Goal: Transaction & Acquisition: Book appointment/travel/reservation

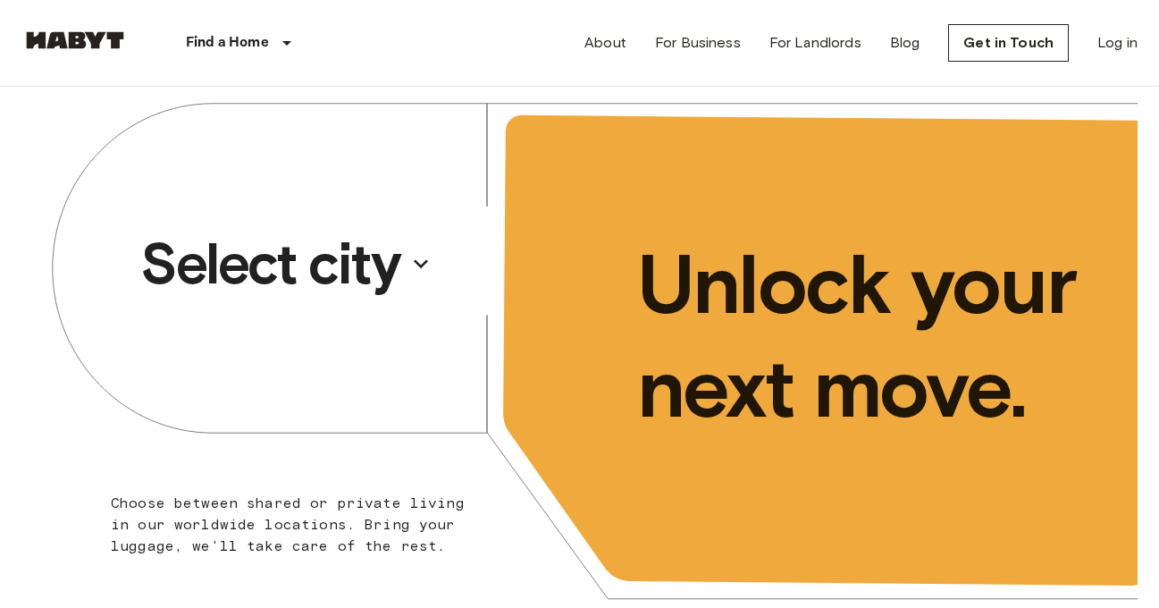
click at [369, 250] on p "Select city" at bounding box center [269, 264] width 259 height 72
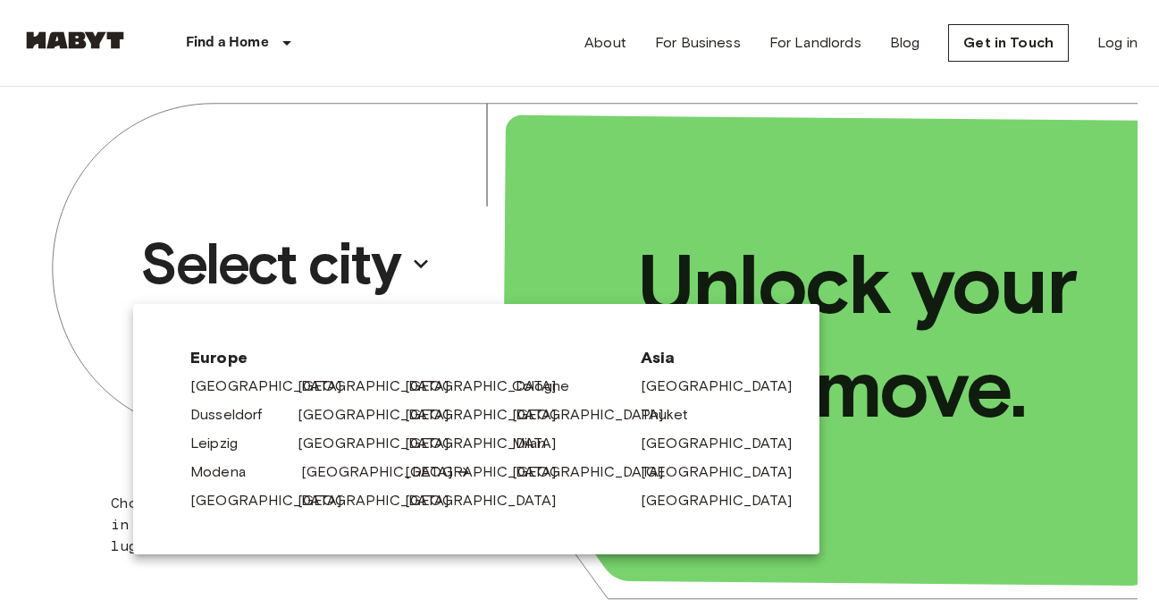
click at [334, 479] on link "[GEOGRAPHIC_DATA]" at bounding box center [386, 471] width 170 height 21
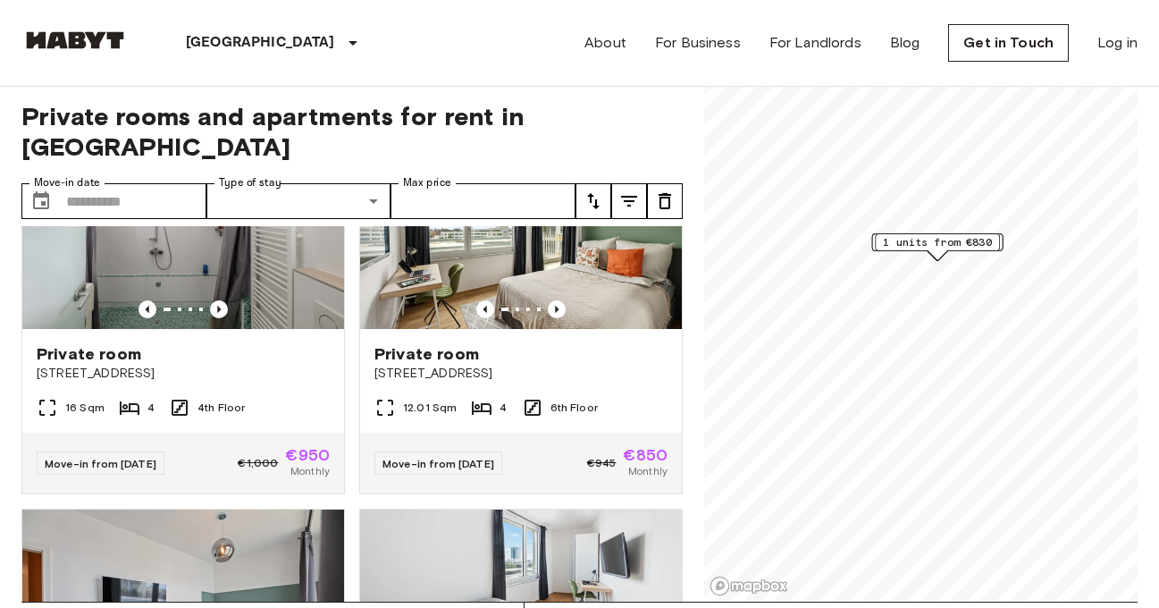
scroll to position [419, 0]
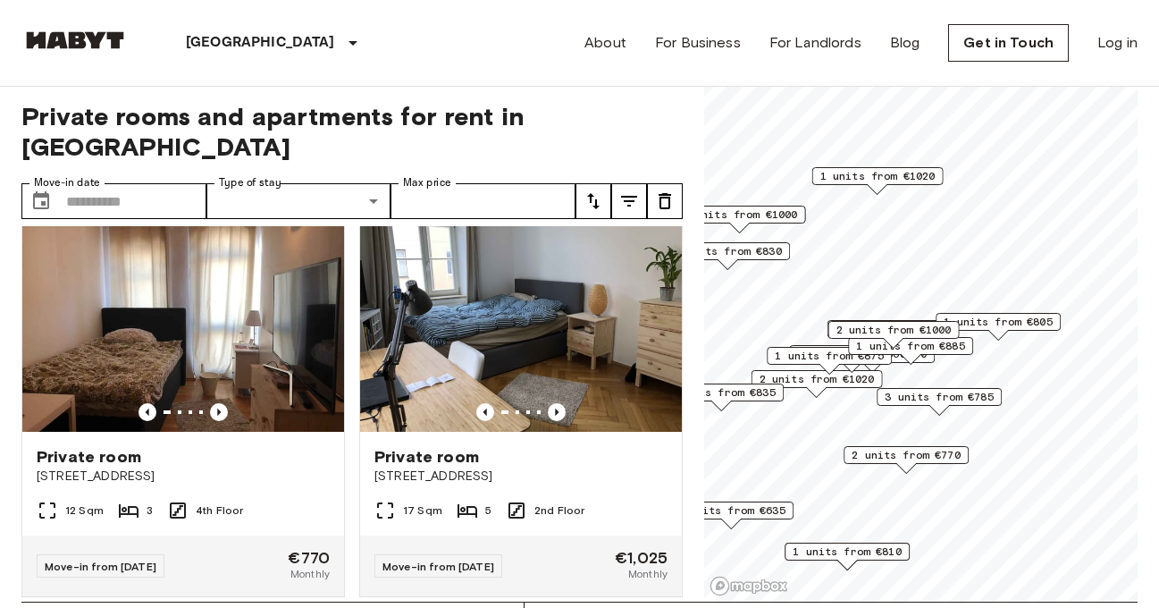
click at [932, 402] on span "3 units from €785" at bounding box center [939, 397] width 109 height 16
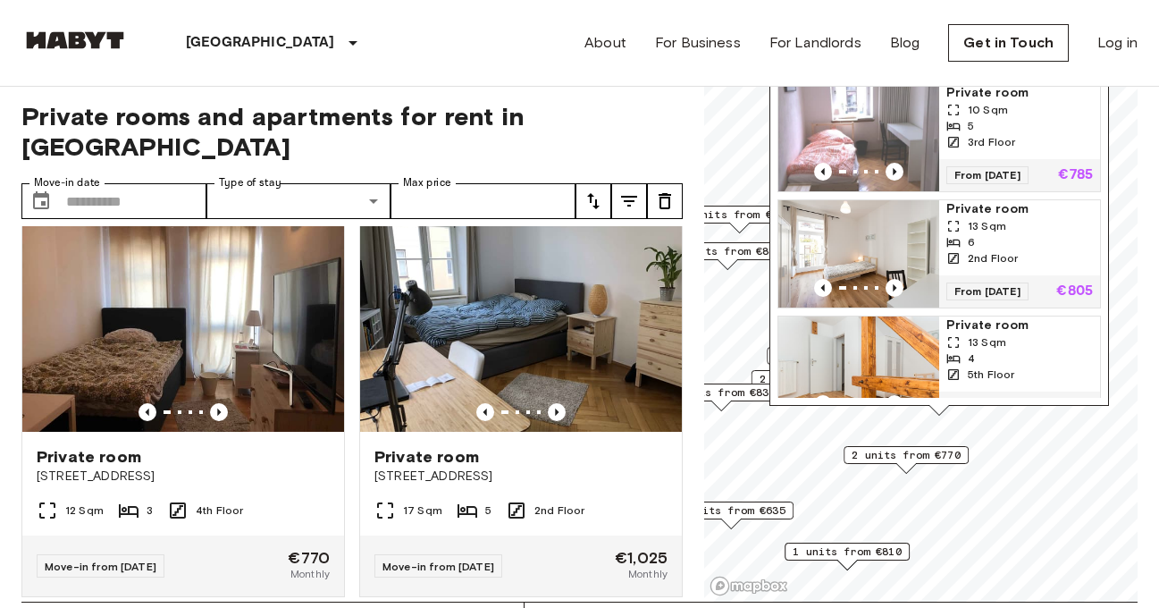
click at [668, 105] on span "Private rooms and apartments for rent in [GEOGRAPHIC_DATA]" at bounding box center [352, 131] width 662 height 61
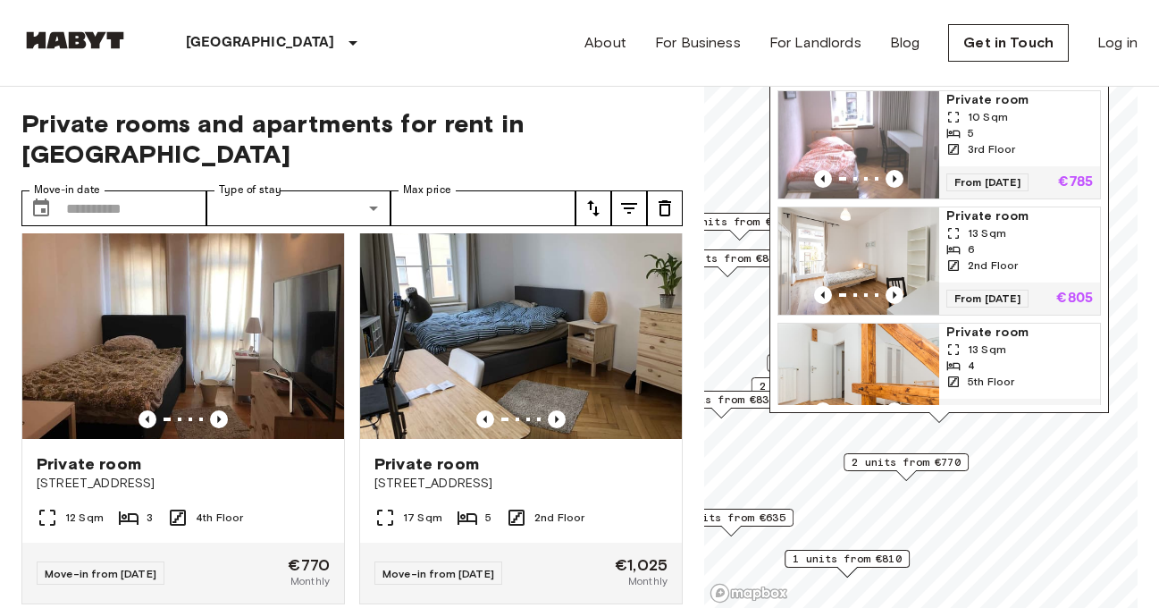
scroll to position [60, 0]
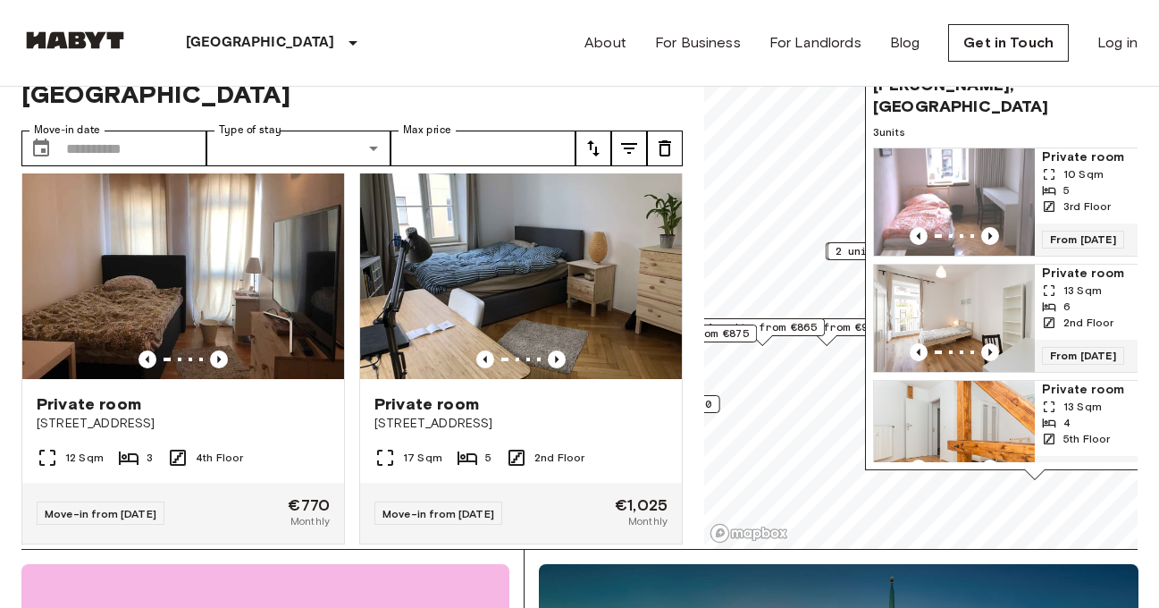
click at [843, 261] on div "2 units from €1000" at bounding box center [893, 256] width 131 height 28
click at [843, 252] on span "2 units from €1000" at bounding box center [893, 251] width 115 height 16
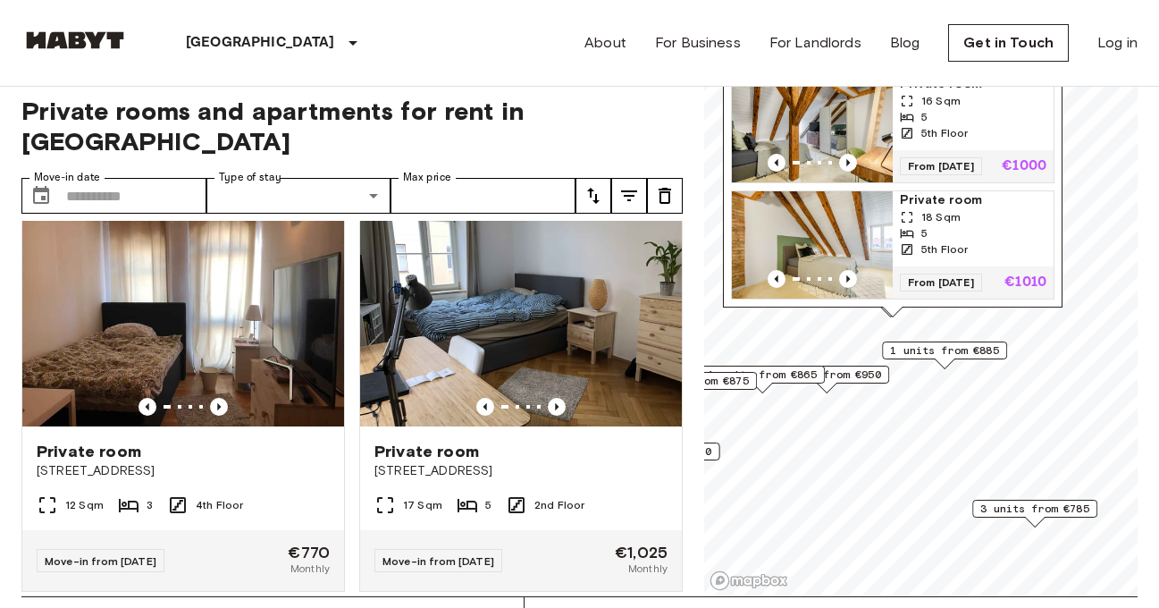
scroll to position [0, 0]
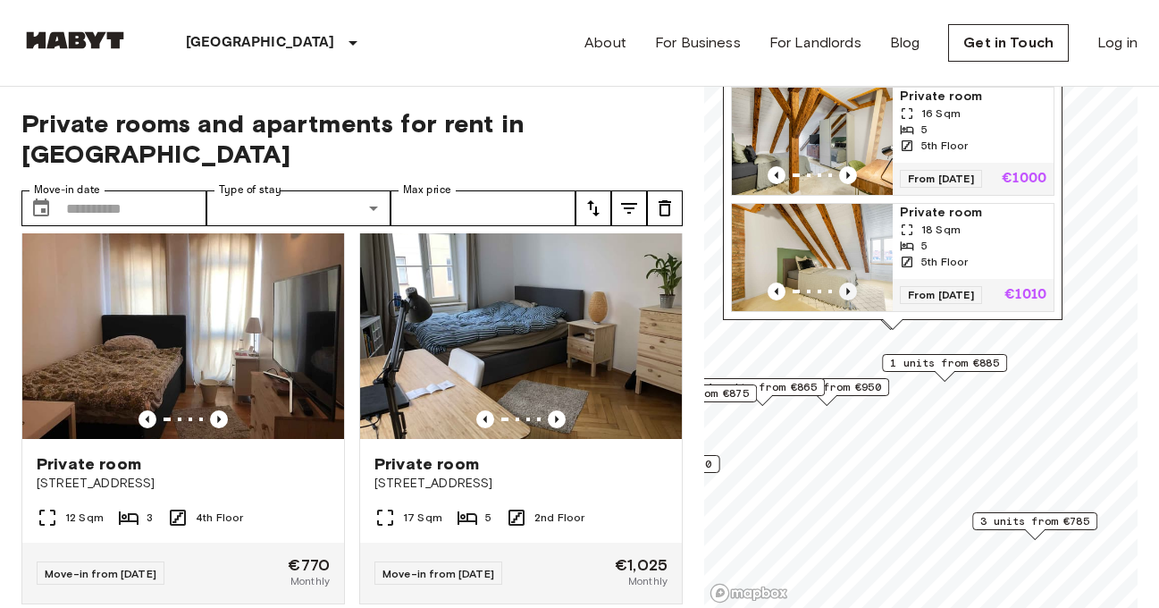
click at [848, 292] on icon "Previous image" at bounding box center [849, 291] width 4 height 7
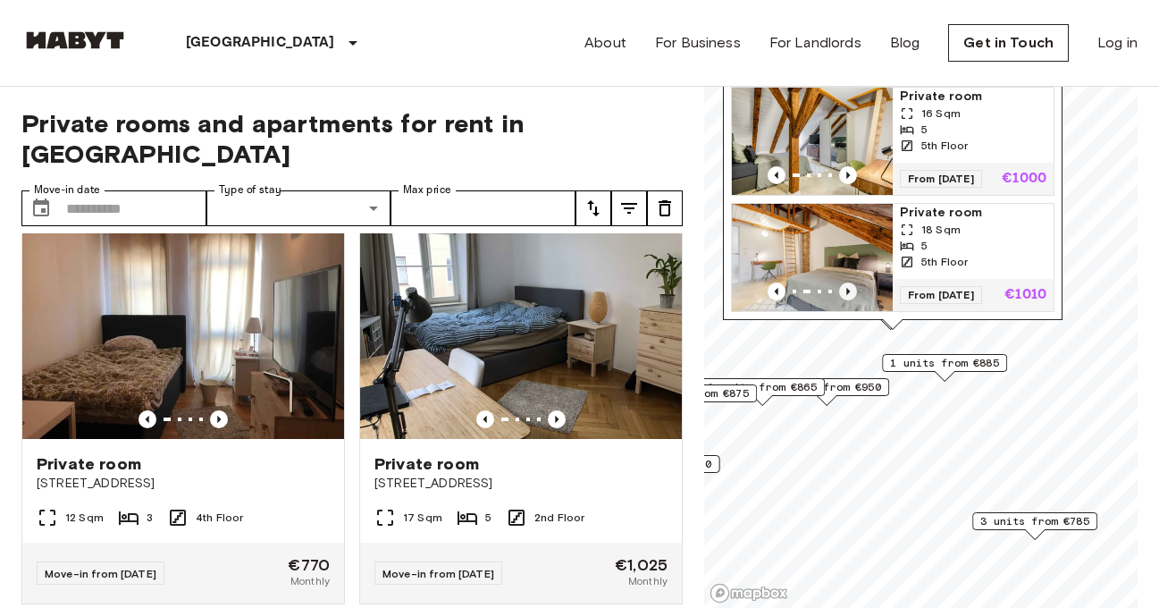
click at [850, 292] on icon "Previous image" at bounding box center [848, 291] width 18 height 18
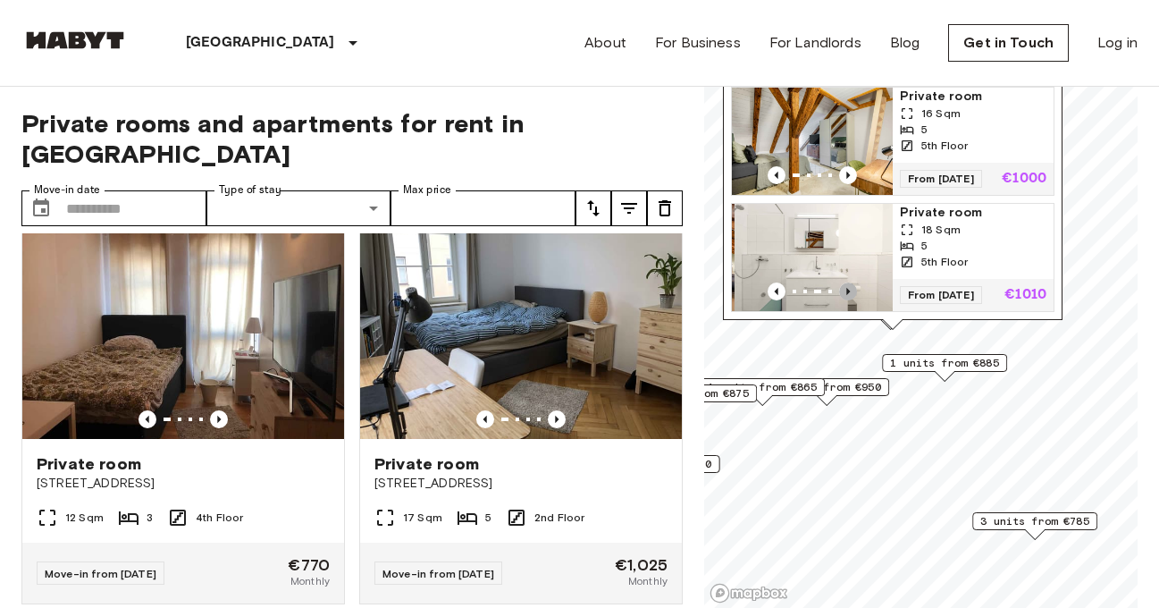
click at [855, 292] on icon "Previous image" at bounding box center [848, 291] width 18 height 18
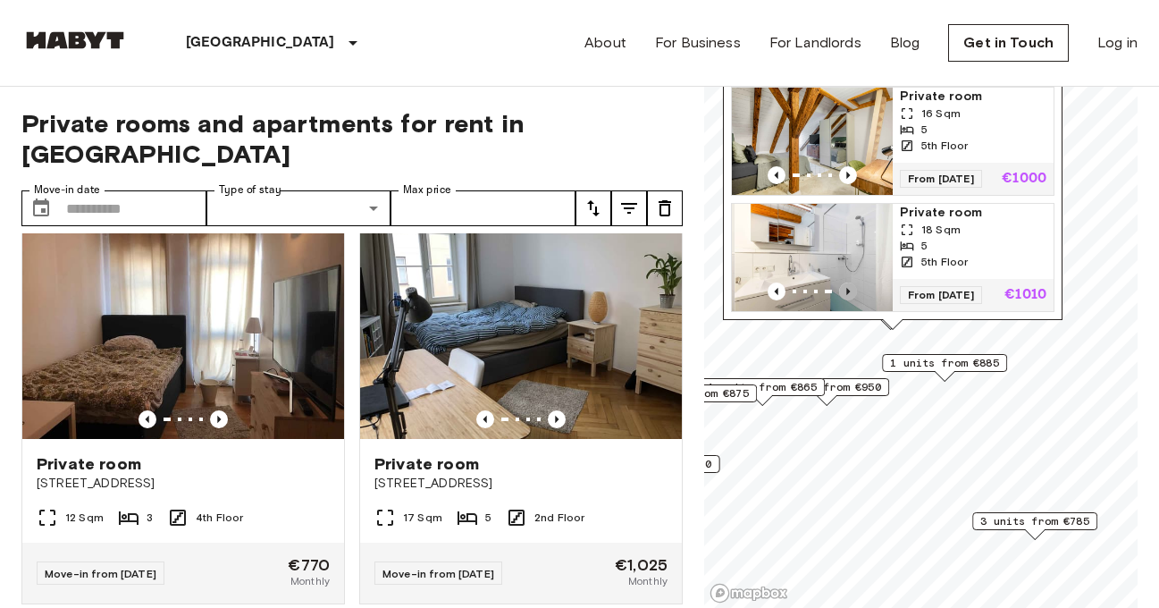
click at [856, 292] on icon "Previous image" at bounding box center [848, 291] width 18 height 18
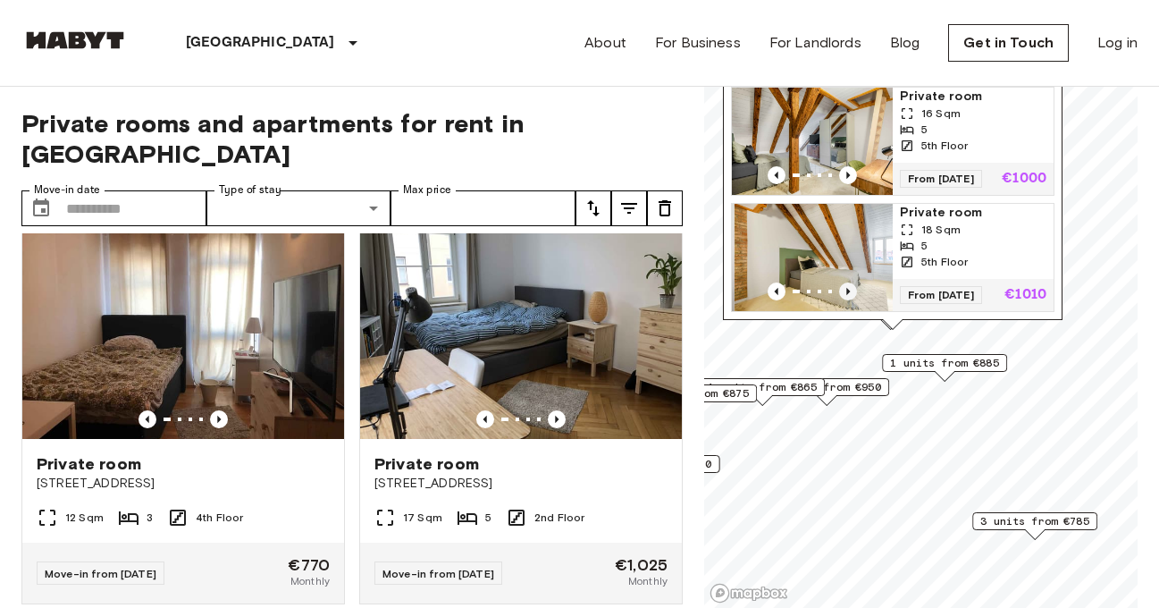
click at [856, 292] on icon "Previous image" at bounding box center [848, 291] width 18 height 18
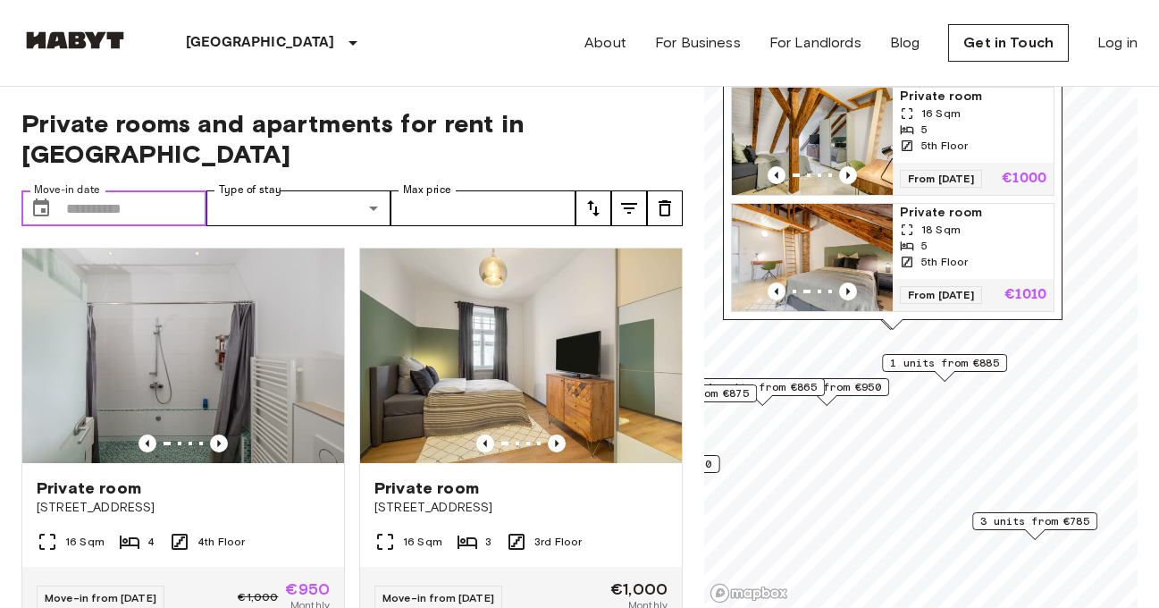
click at [164, 190] on input "Move-in date" at bounding box center [136, 208] width 140 height 36
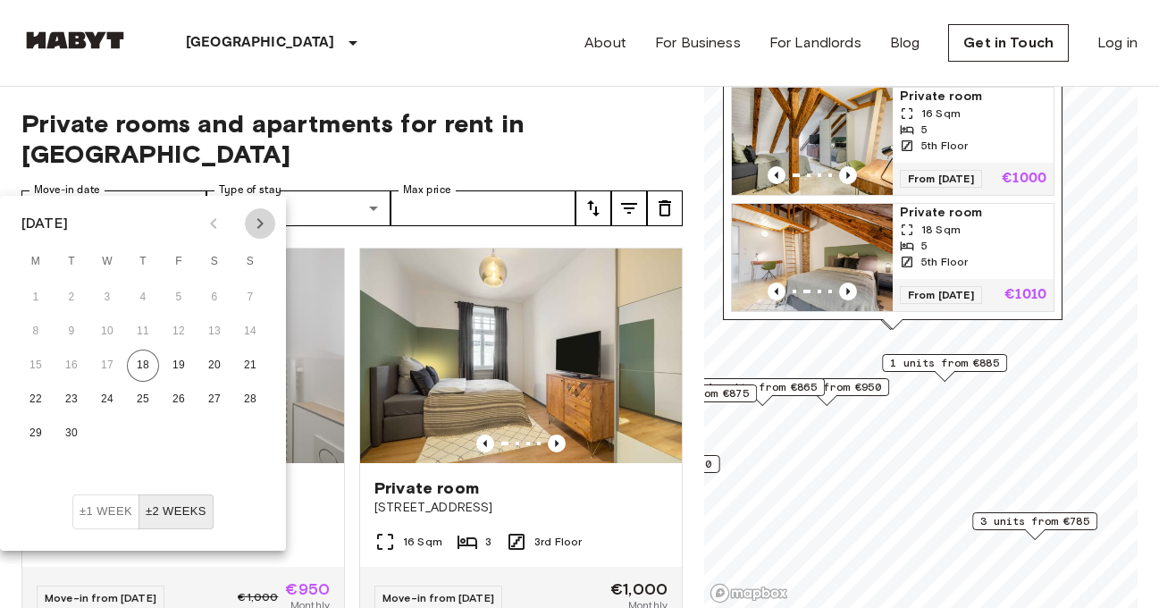
click at [259, 217] on icon "Next month" at bounding box center [259, 223] width 21 height 21
click at [261, 218] on icon "Next month" at bounding box center [259, 223] width 21 height 21
click at [262, 218] on icon "Next month" at bounding box center [259, 223] width 21 height 21
click at [262, 219] on icon "Next month" at bounding box center [259, 223] width 21 height 21
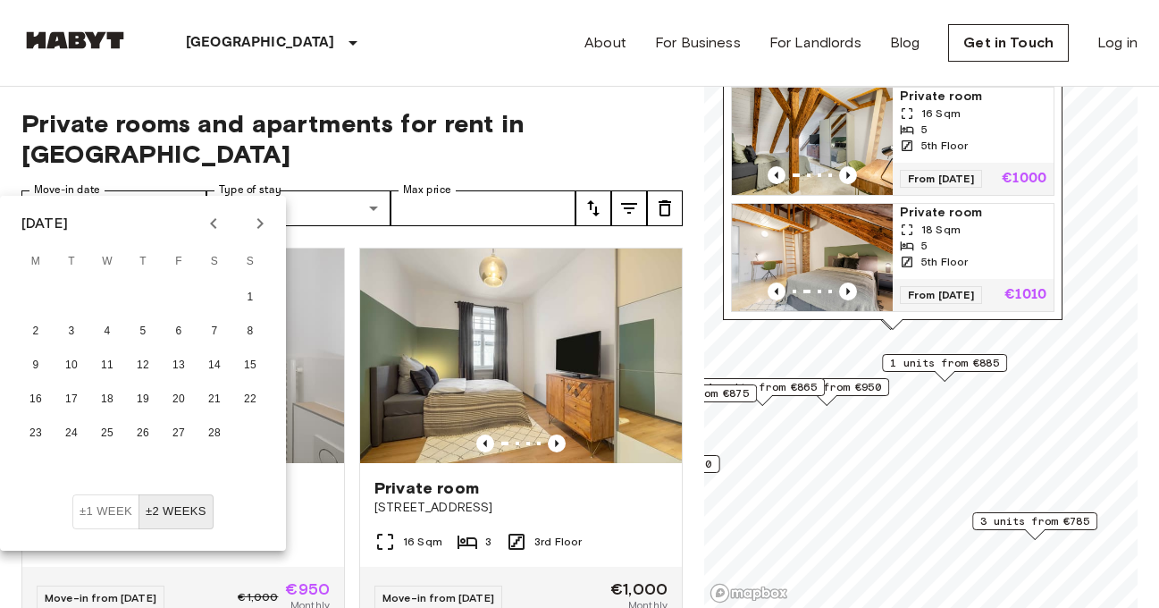
click at [263, 220] on icon "Next month" at bounding box center [259, 223] width 21 height 21
click at [256, 228] on icon "Next month" at bounding box center [259, 223] width 21 height 21
click at [96, 299] on button "1" at bounding box center [107, 298] width 32 height 32
type input "**********"
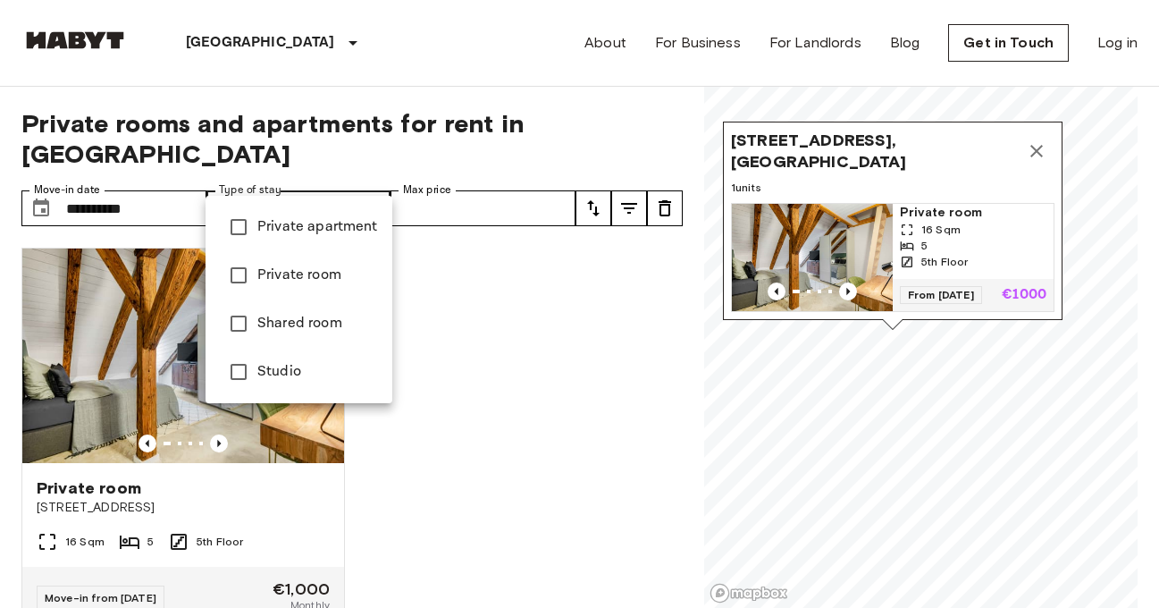
click at [492, 266] on div at bounding box center [579, 304] width 1159 height 608
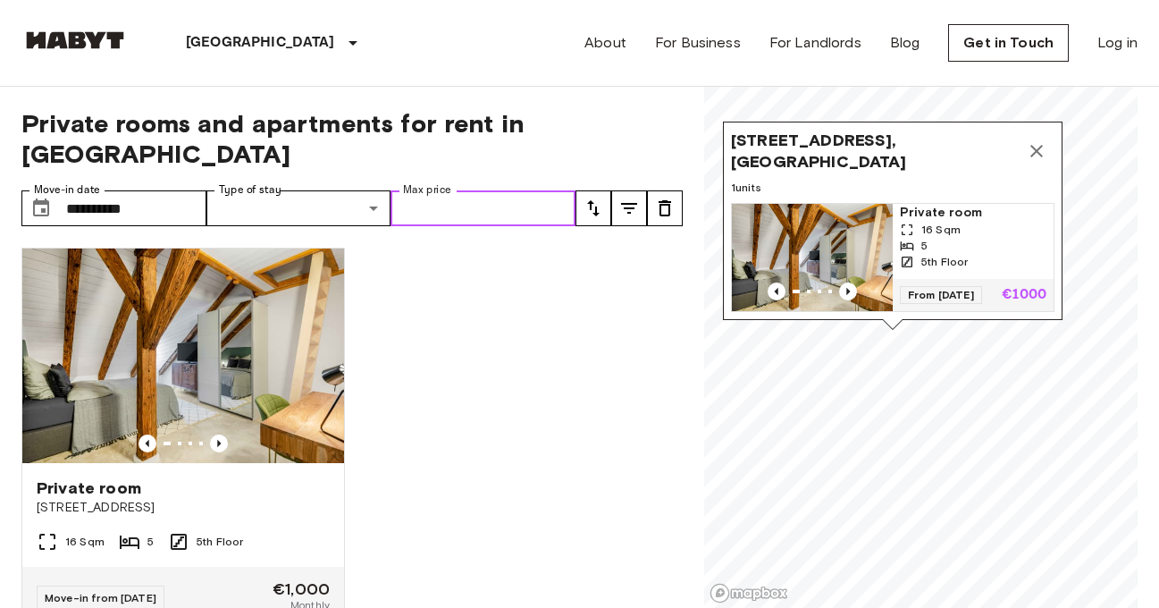
click at [493, 190] on input "Max price" at bounding box center [483, 208] width 185 height 36
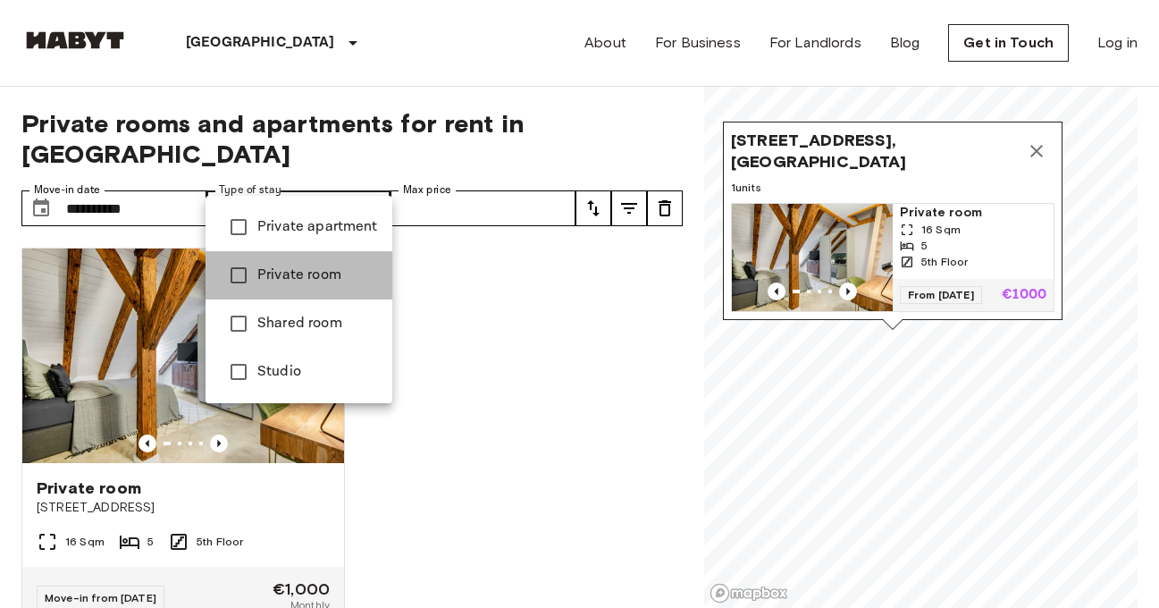
click at [283, 273] on span "Private room" at bounding box center [317, 275] width 121 height 21
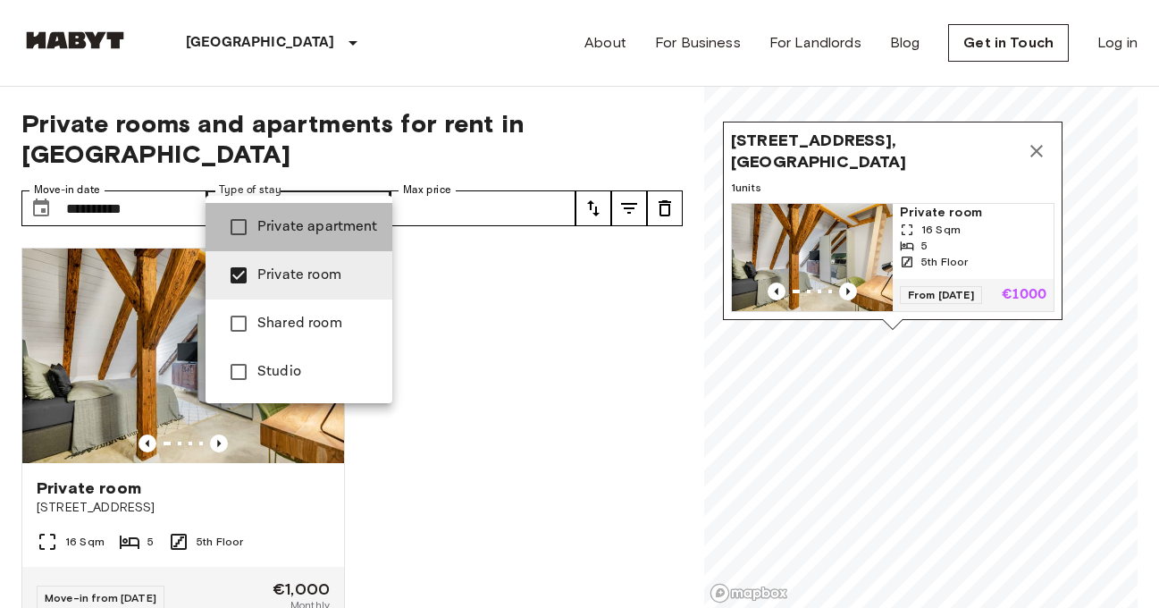
click at [310, 227] on span "Private apartment" at bounding box center [317, 226] width 121 height 21
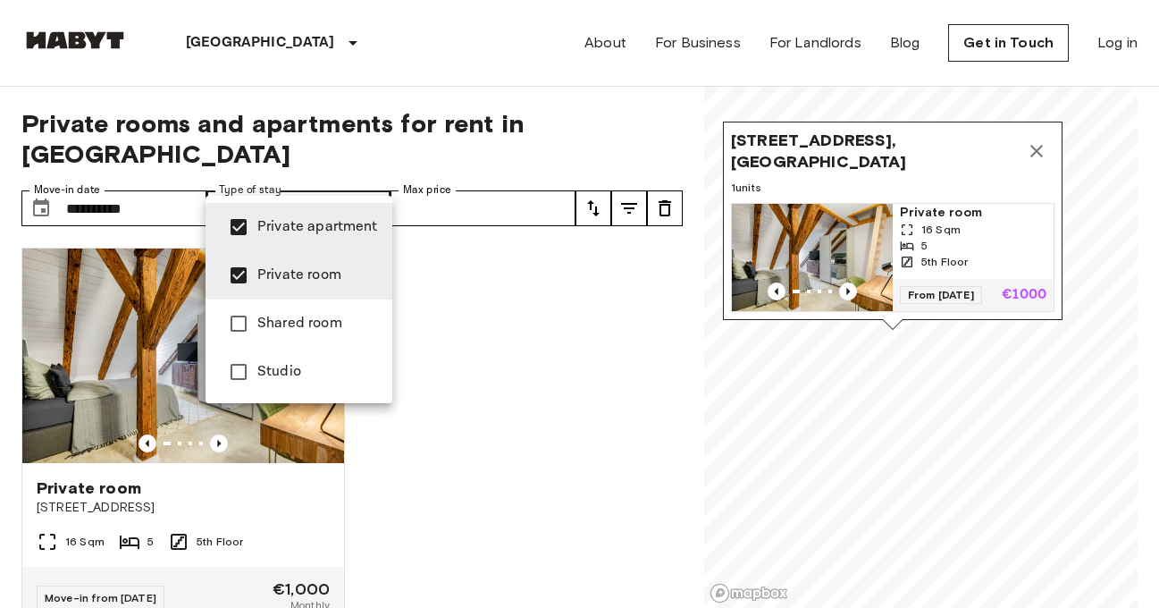
click at [284, 377] on span "Studio" at bounding box center [317, 371] width 121 height 21
type input "**********"
click at [628, 355] on div at bounding box center [579, 304] width 1159 height 608
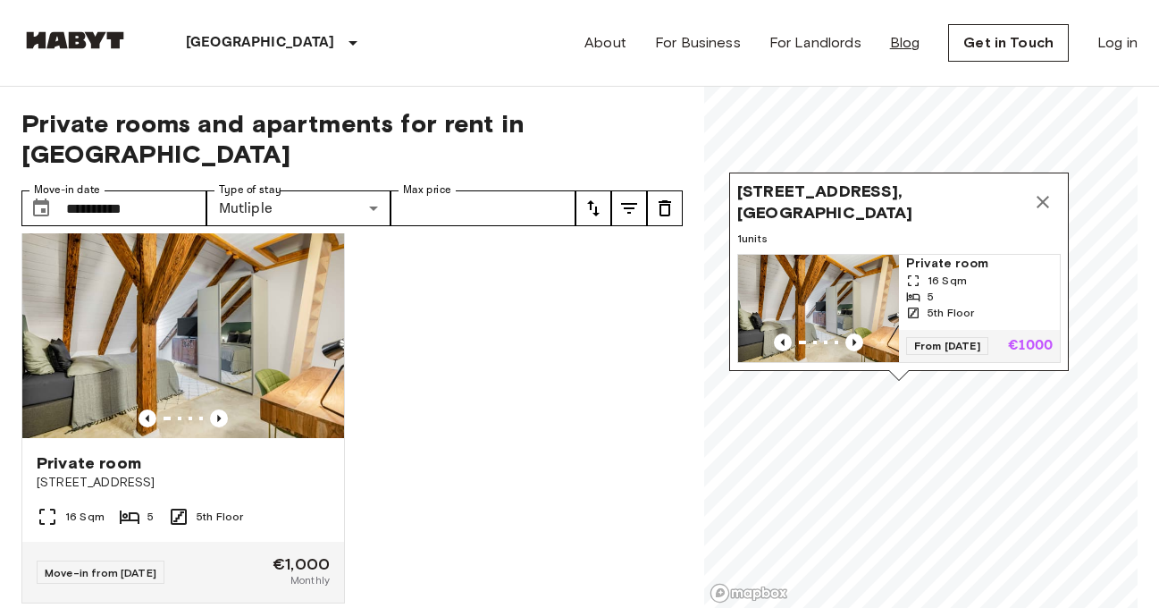
click at [901, 38] on link "Blog" at bounding box center [905, 42] width 30 height 21
